Goal: Find specific page/section: Find specific page/section

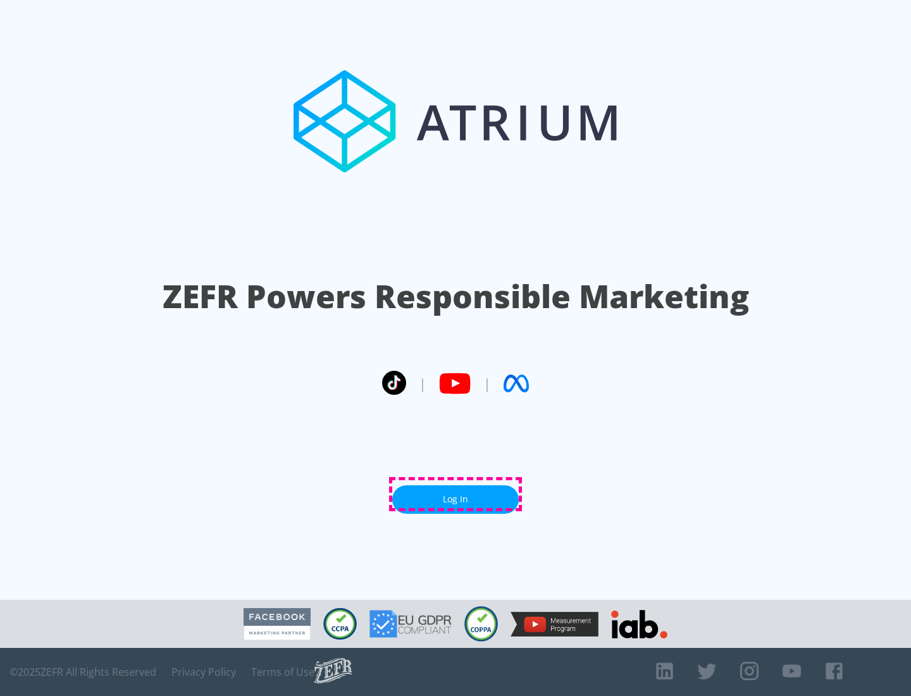
click at [455, 494] on link "Log In" at bounding box center [455, 499] width 127 height 28
